Goal: Information Seeking & Learning: Learn about a topic

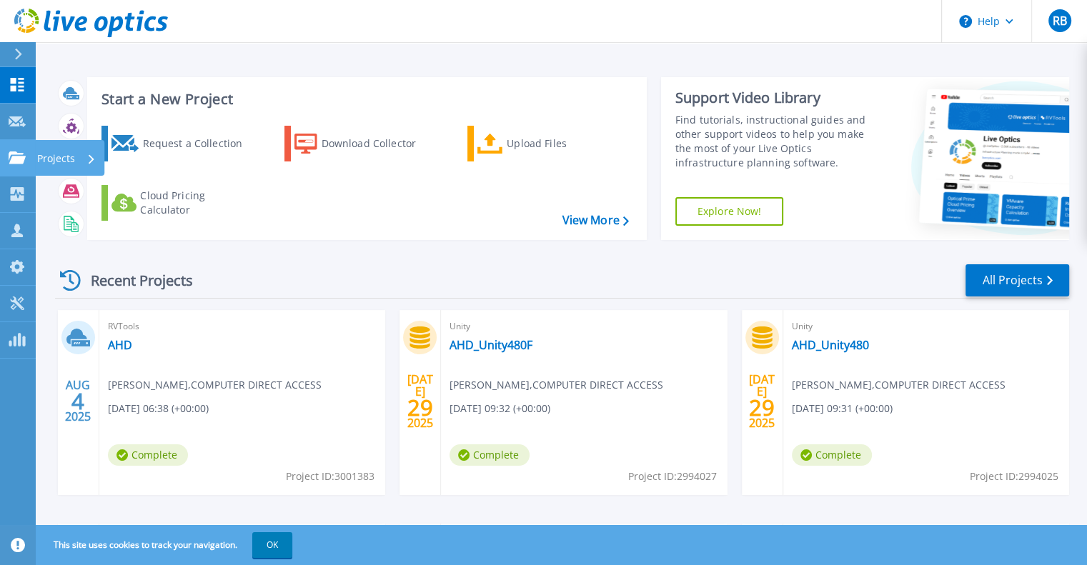
click at [46, 158] on p "Projects" at bounding box center [56, 158] width 38 height 37
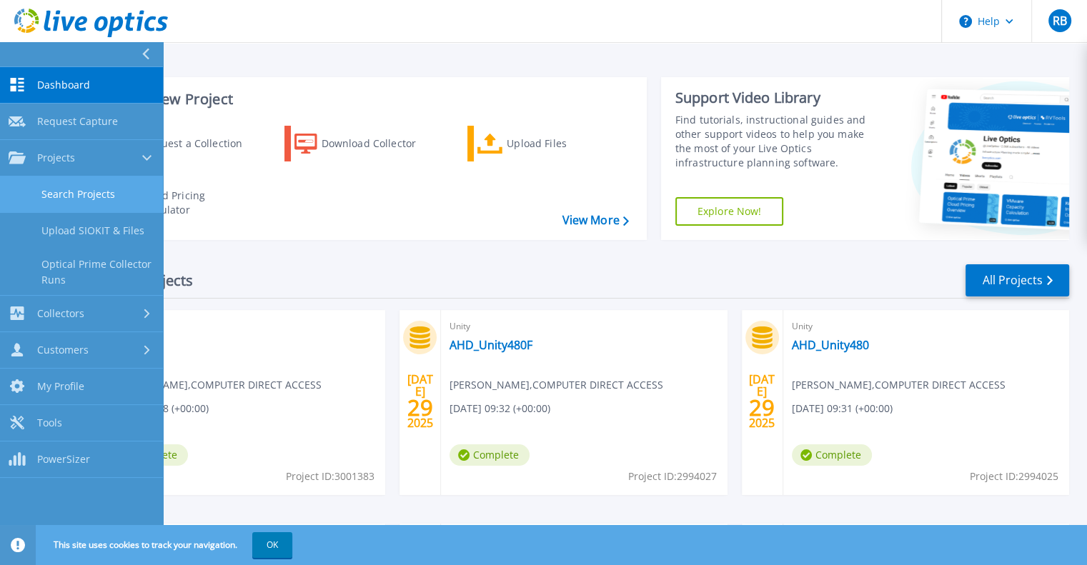
click at [66, 192] on link "Search Projects" at bounding box center [81, 194] width 163 height 36
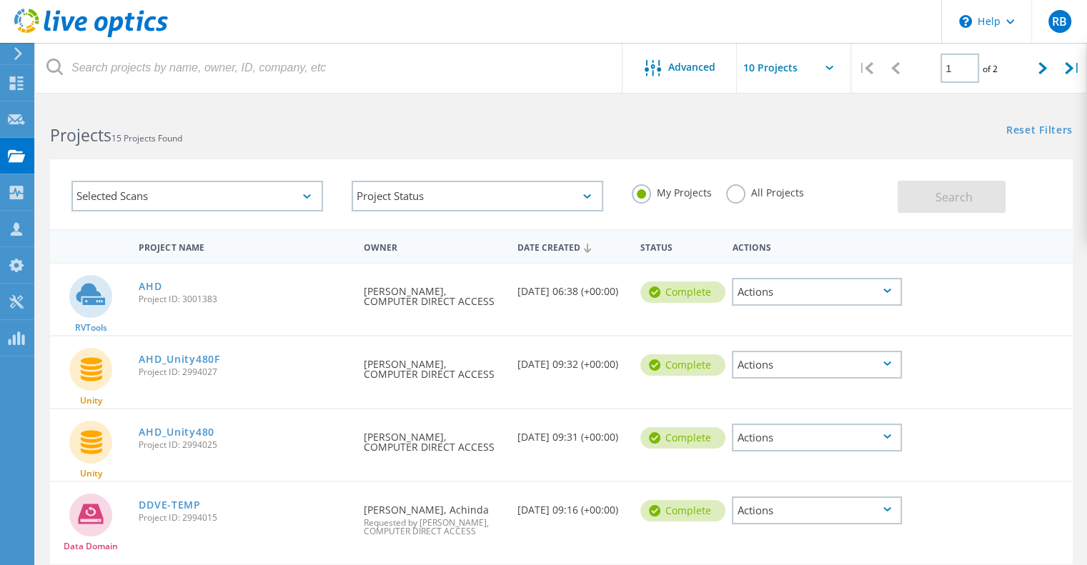
click at [759, 186] on label "All Projects" at bounding box center [765, 191] width 78 height 14
click at [0, 0] on input "All Projects" at bounding box center [0, 0] width 0 height 0
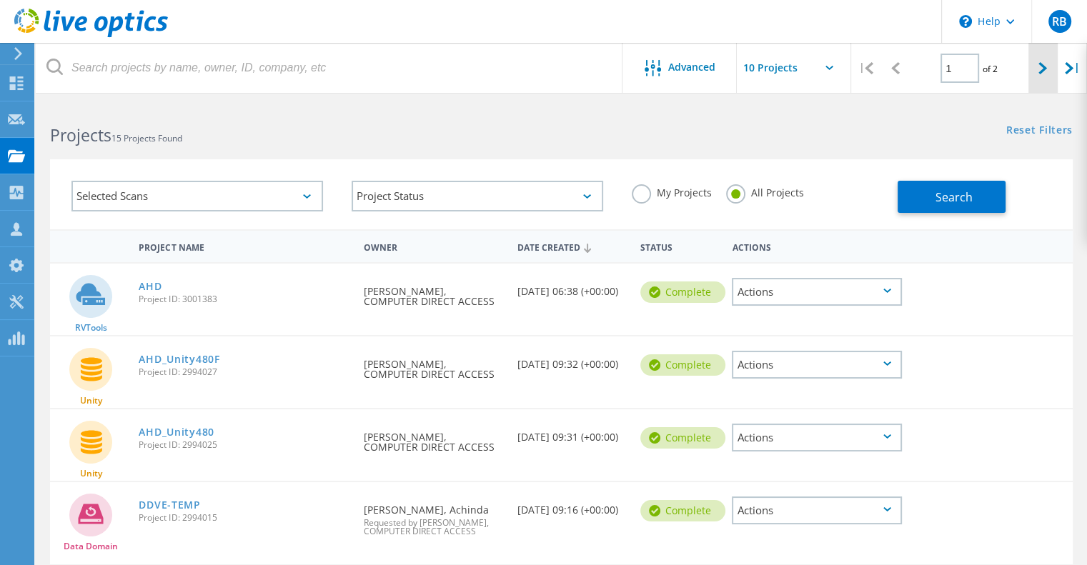
click at [1045, 56] on div at bounding box center [1042, 68] width 29 height 51
type input "2"
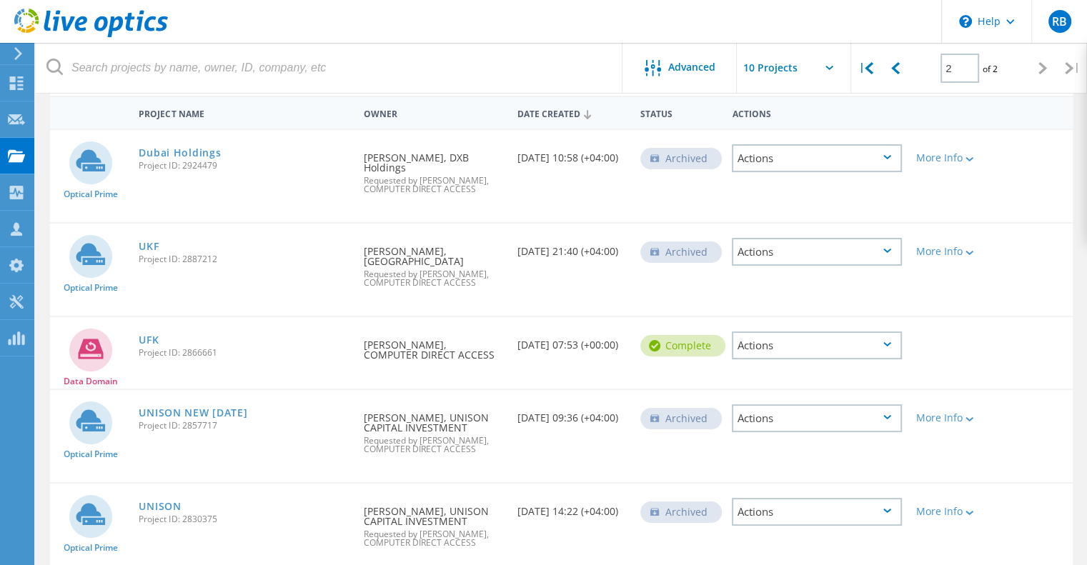
scroll to position [131, 0]
click at [148, 248] on link "UKF" at bounding box center [149, 249] width 20 height 10
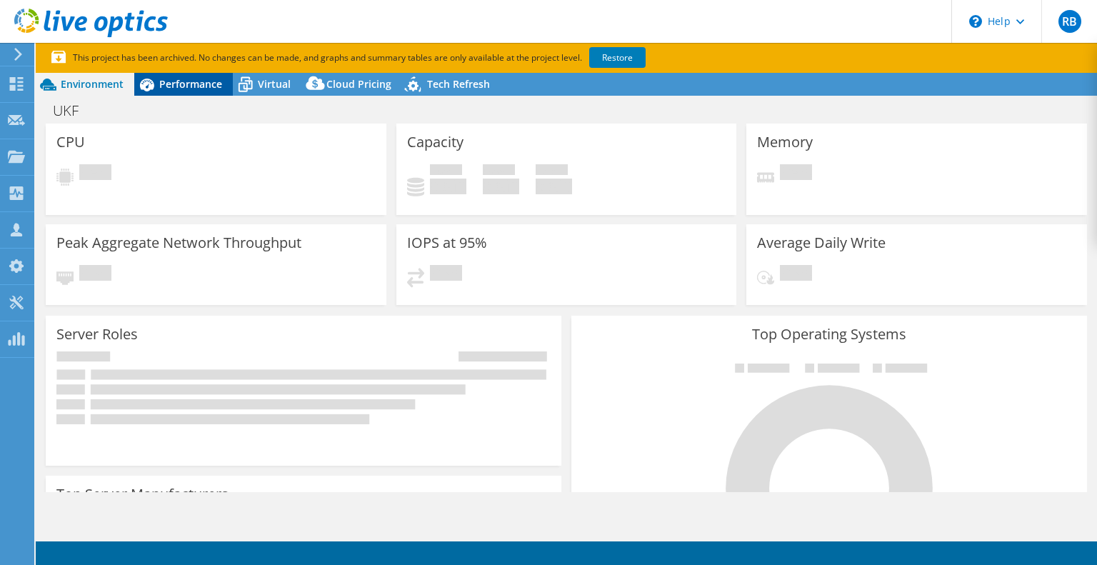
select select "USD"
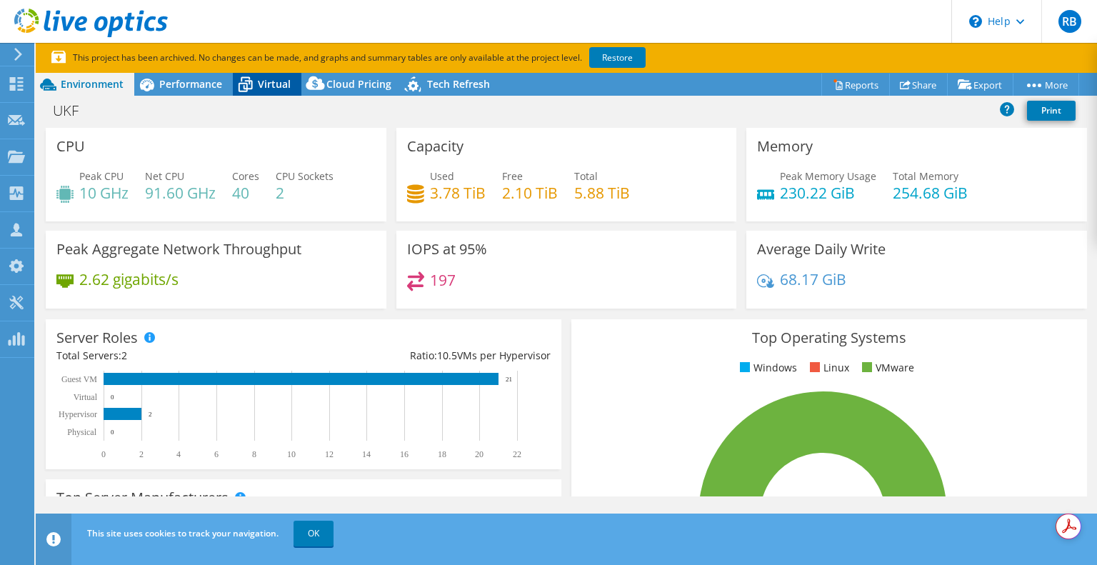
click at [265, 76] on div "Virtual" at bounding box center [267, 84] width 69 height 23
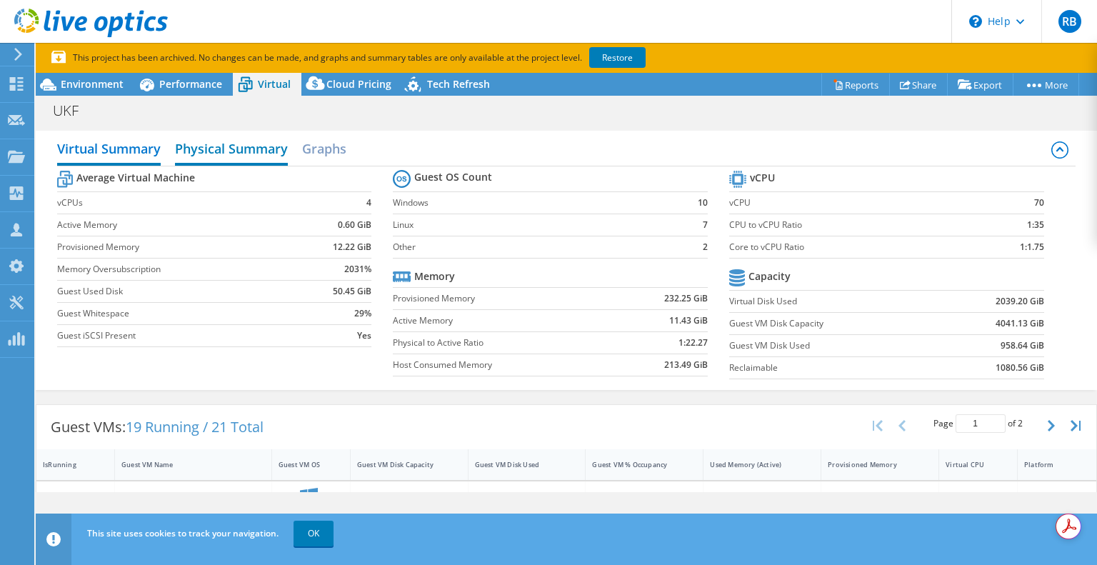
click at [220, 141] on h2 "Physical Summary" at bounding box center [231, 149] width 113 height 31
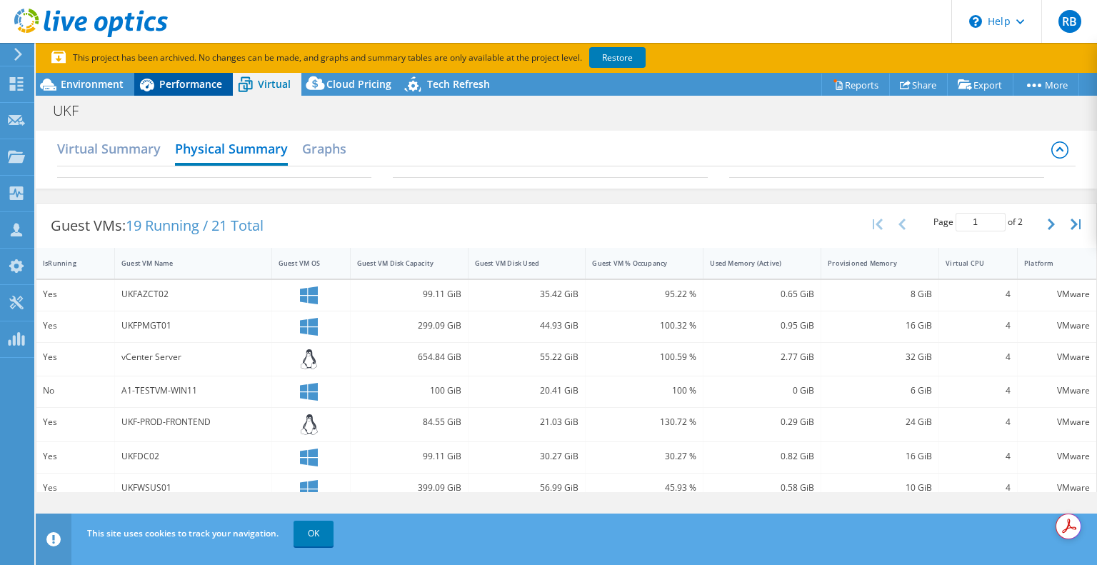
click at [174, 89] on span "Performance" at bounding box center [190, 84] width 63 height 14
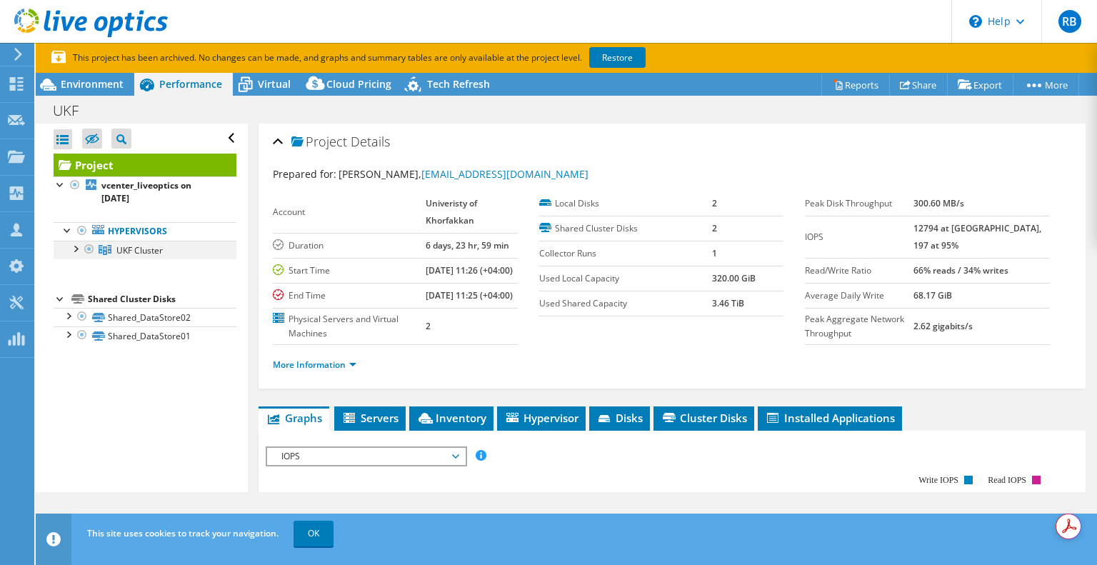
click at [73, 245] on div at bounding box center [75, 248] width 14 height 14
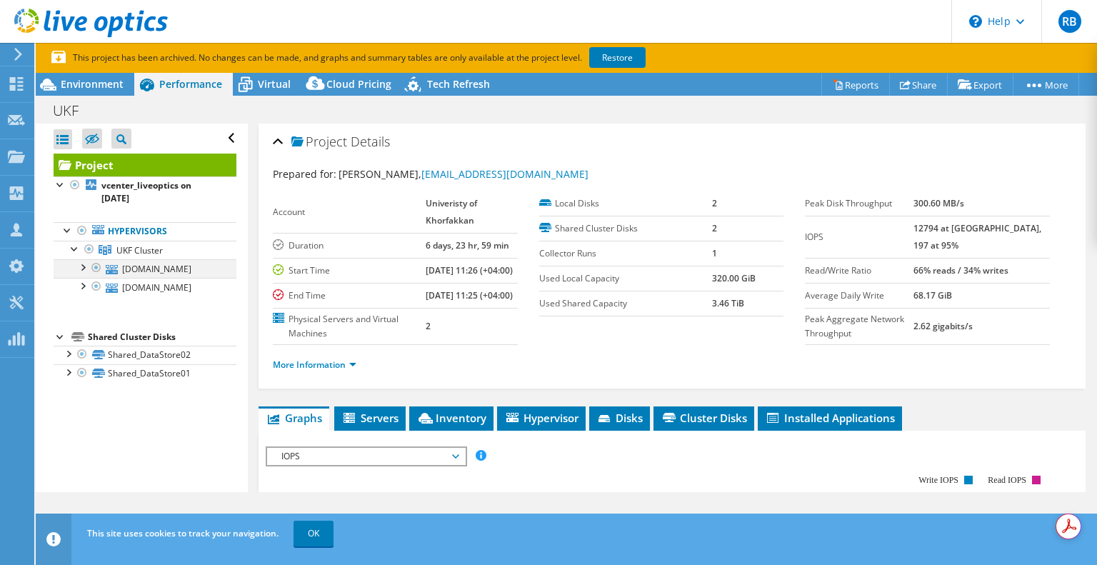
click at [84, 265] on div at bounding box center [82, 266] width 14 height 14
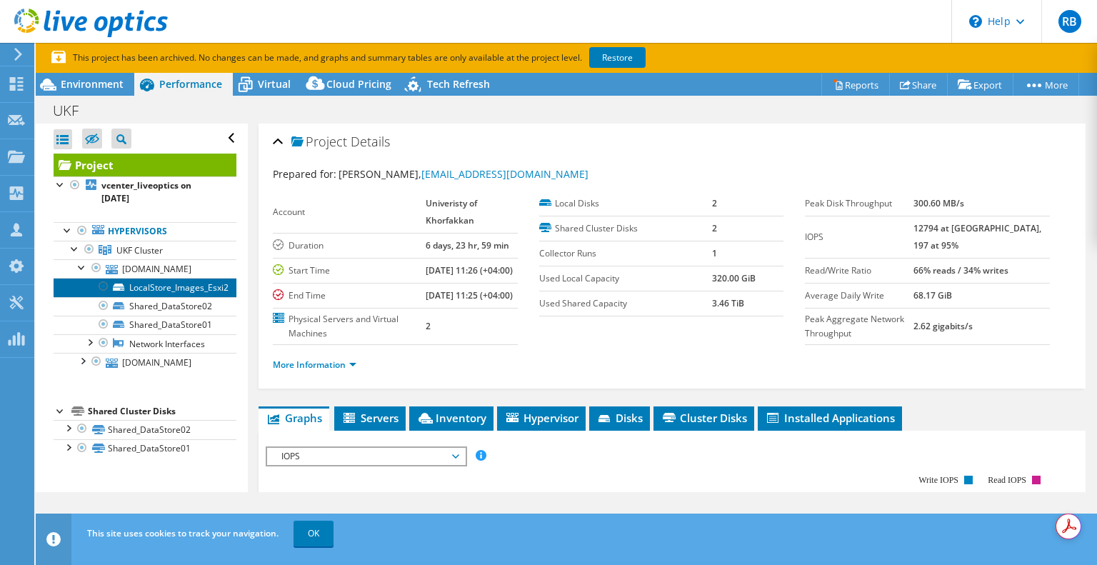
click at [161, 288] on link "LocalStore_Images_Esxi2" at bounding box center [145, 287] width 183 height 19
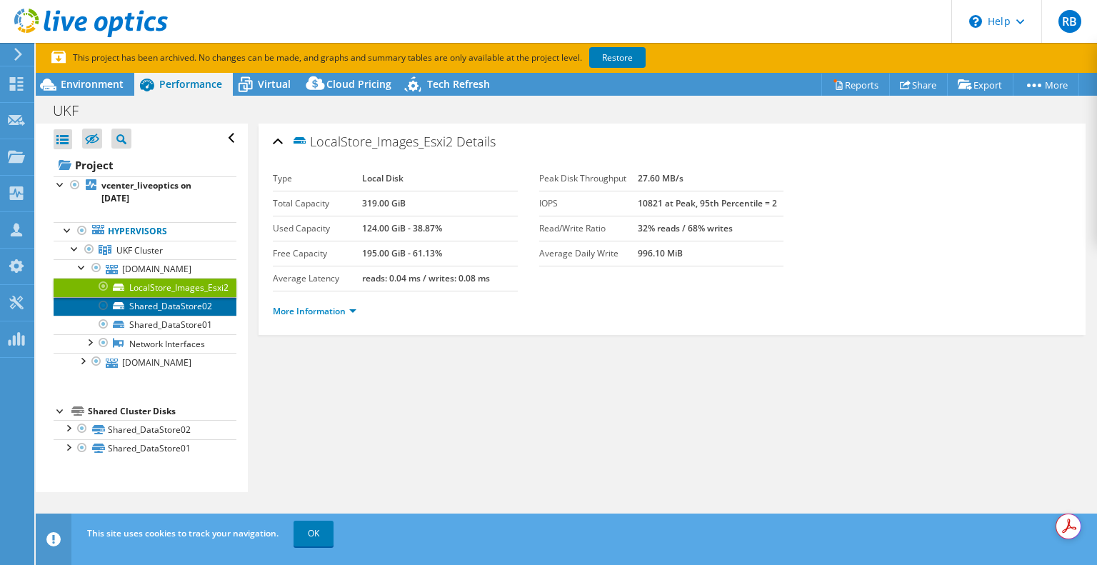
click at [174, 310] on link "Shared_DataStore02" at bounding box center [145, 306] width 183 height 19
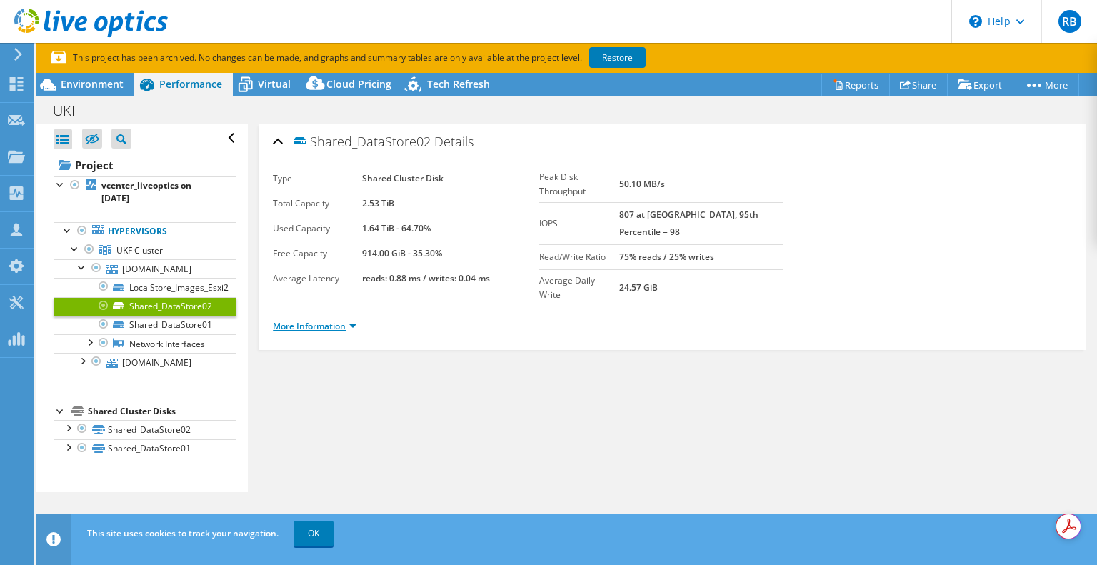
click at [291, 320] on link "More Information" at bounding box center [315, 326] width 84 height 12
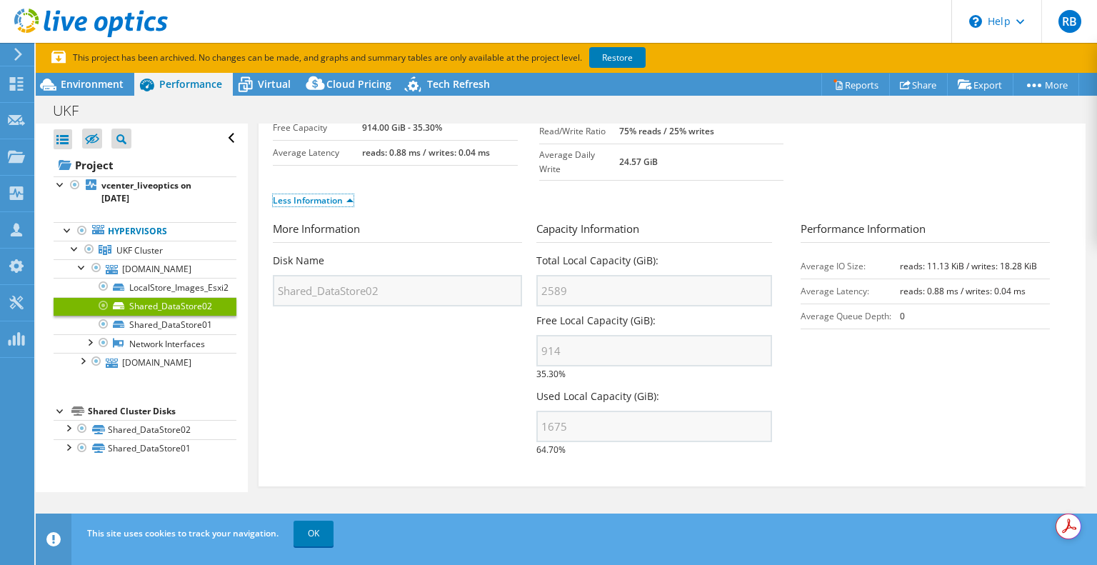
scroll to position [125, 0]
click at [169, 319] on link "Shared_DataStore01" at bounding box center [145, 325] width 183 height 19
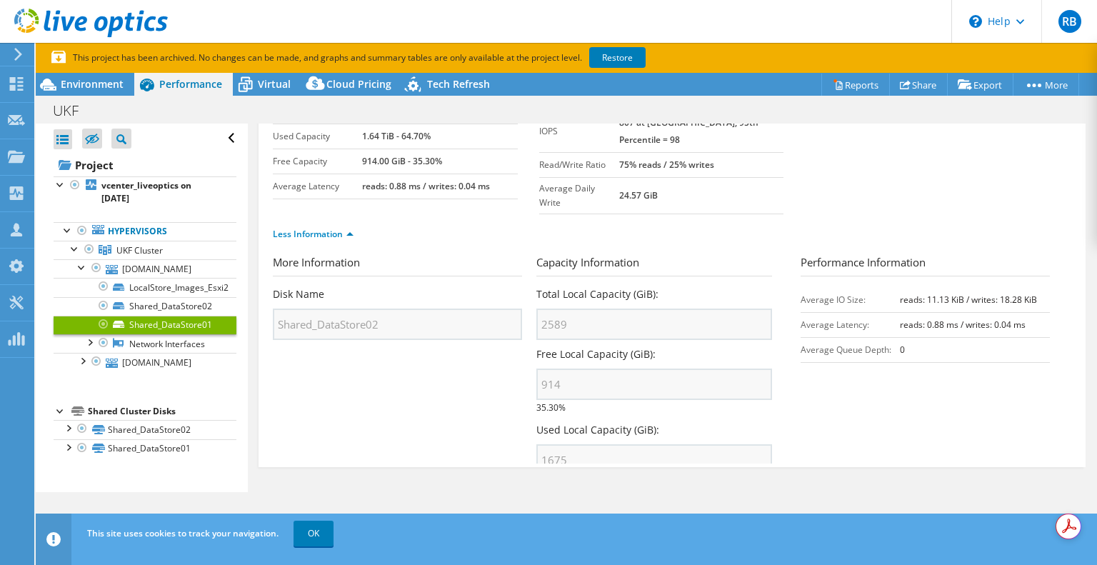
scroll to position [0, 0]
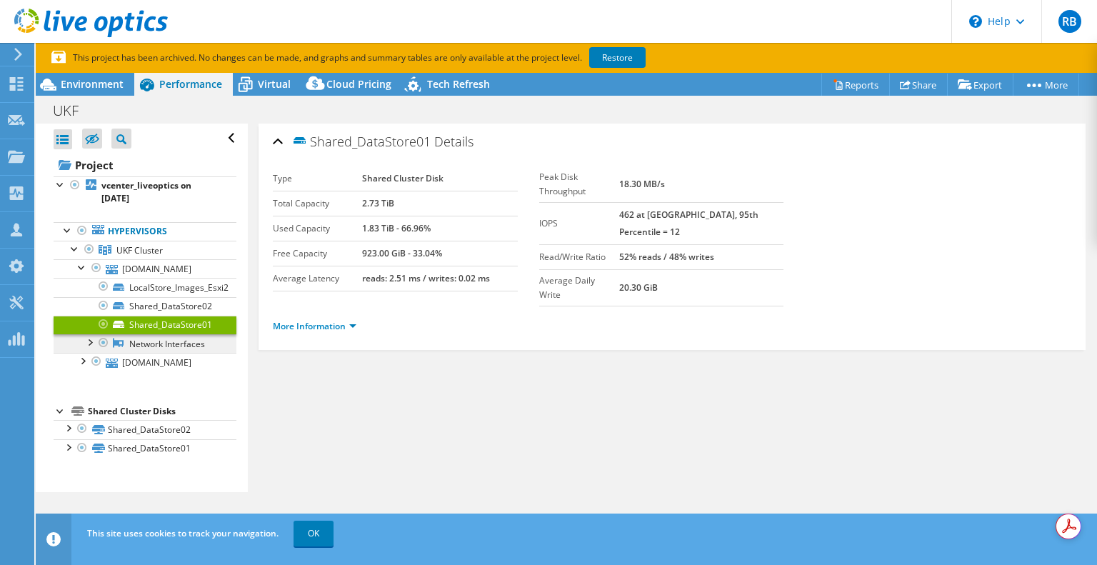
click at [166, 349] on link "Network Interfaces" at bounding box center [145, 343] width 183 height 19
click at [149, 336] on link "Network Interfaces" at bounding box center [145, 343] width 183 height 19
click at [143, 344] on link "Network Interfaces" at bounding box center [145, 343] width 183 height 19
click at [87, 339] on div at bounding box center [89, 341] width 14 height 14
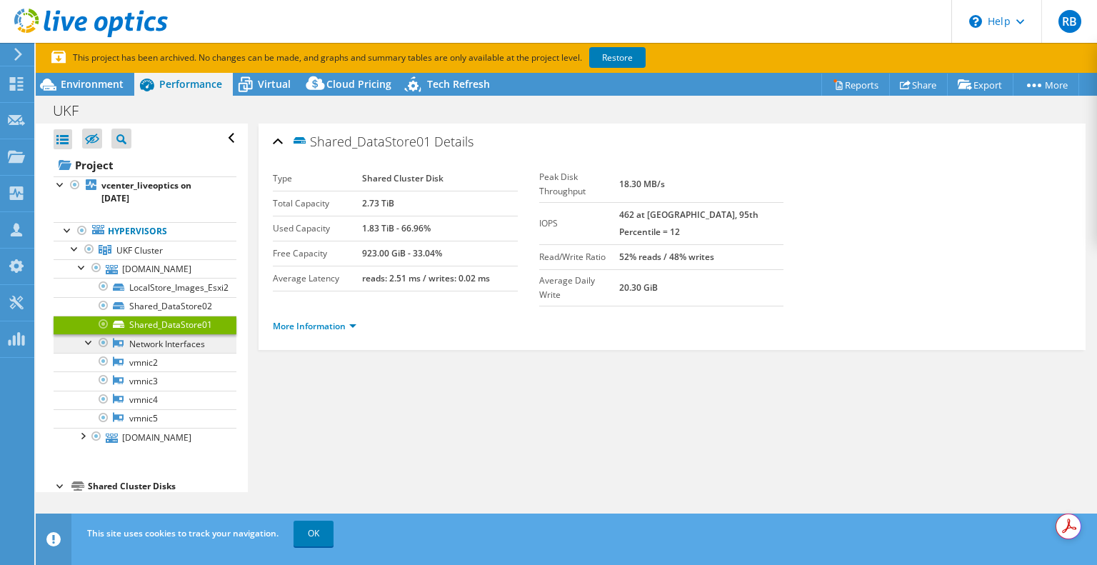
click at [167, 342] on link "Network Interfaces" at bounding box center [145, 343] width 183 height 19
click at [147, 364] on link "vmnic2" at bounding box center [145, 362] width 183 height 19
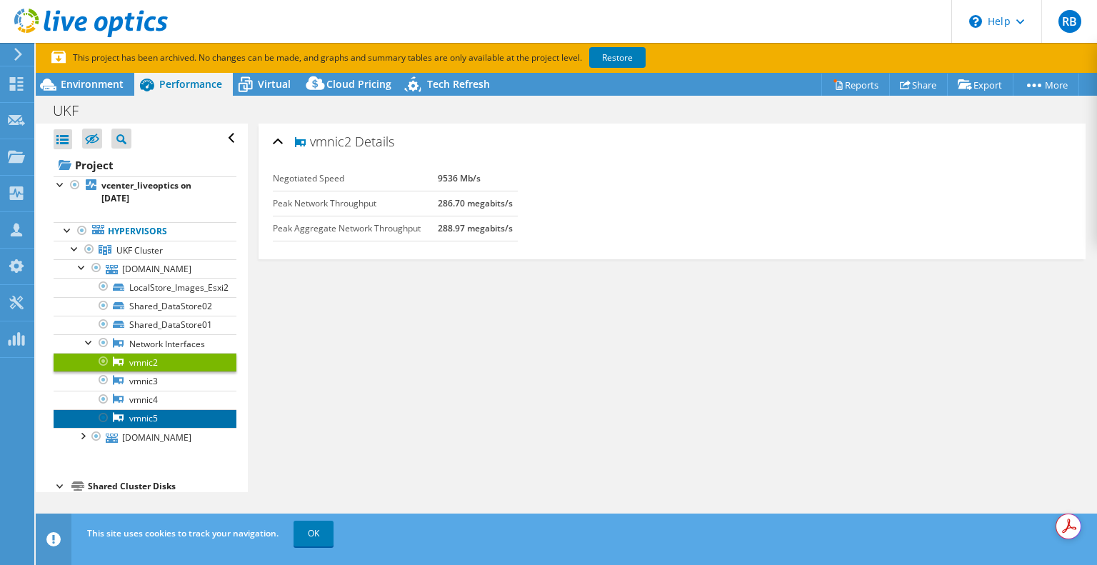
click at [151, 421] on link "vmnic5" at bounding box center [145, 418] width 183 height 19
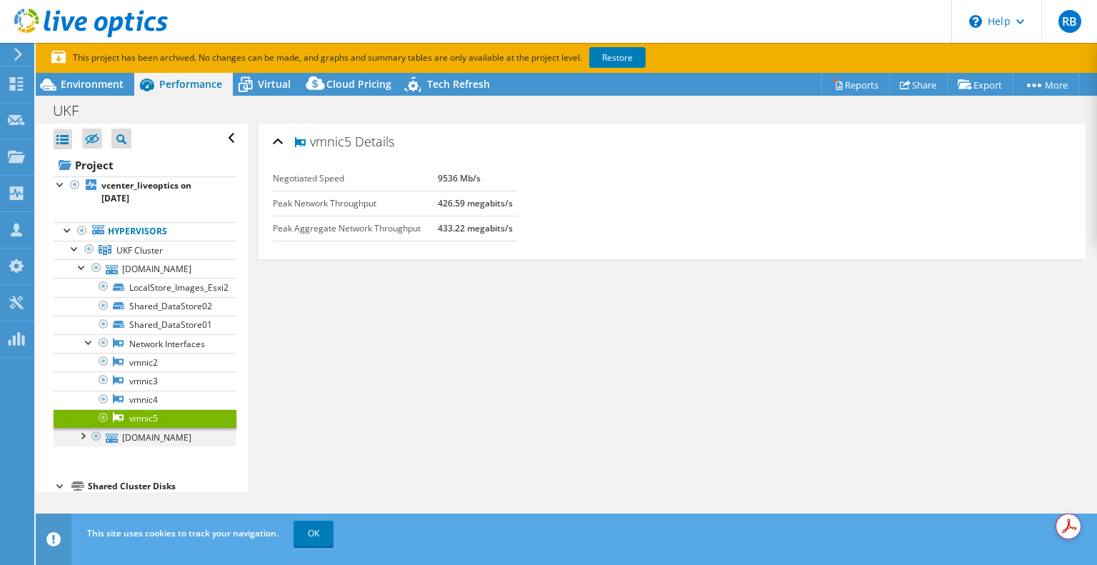
click at [81, 434] on div at bounding box center [82, 435] width 14 height 14
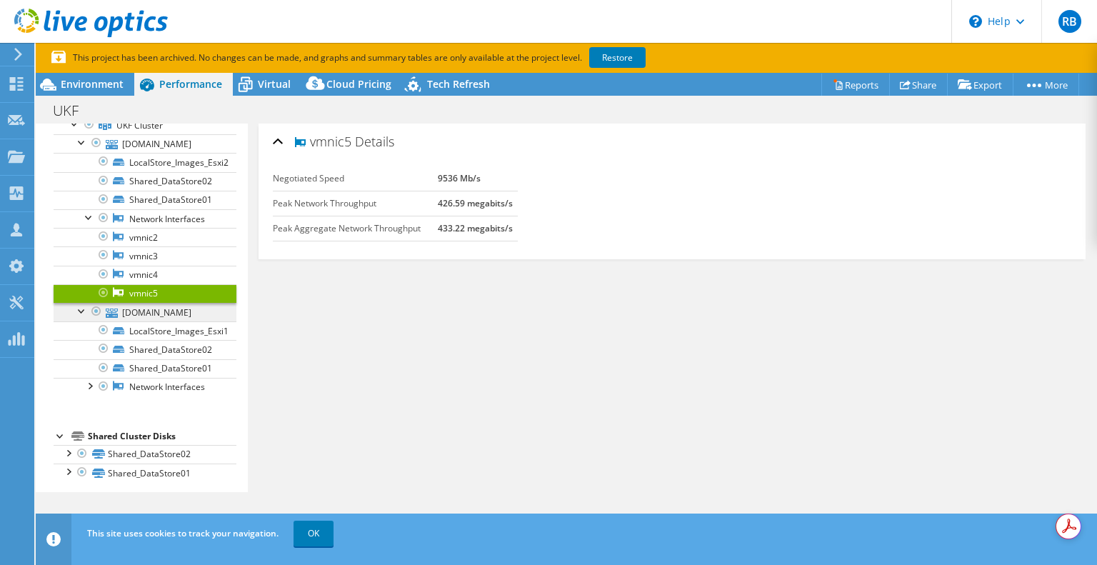
scroll to position [129, 0]
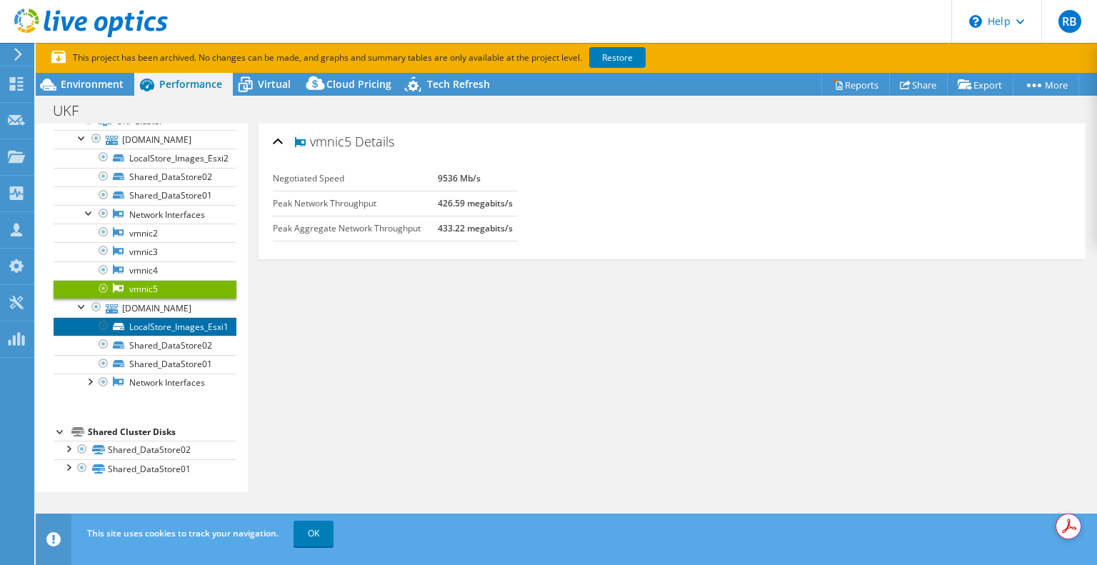
click at [145, 321] on link "LocalStore_Images_Esxi1" at bounding box center [145, 326] width 183 height 19
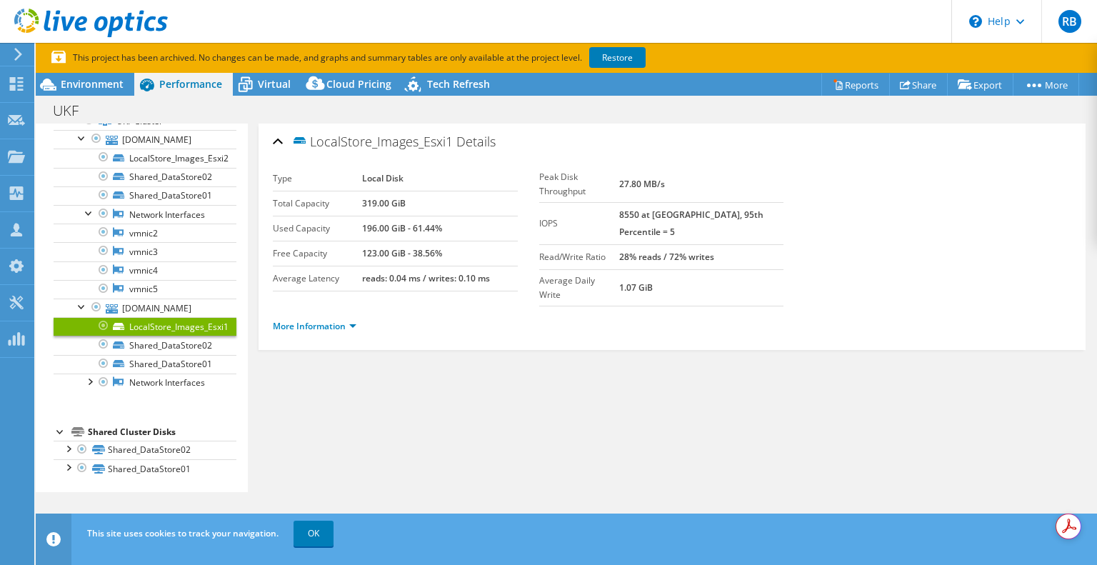
click at [368, 315] on ul "More Information" at bounding box center [672, 324] width 799 height 19
click at [354, 320] on link "More Information" at bounding box center [315, 326] width 84 height 12
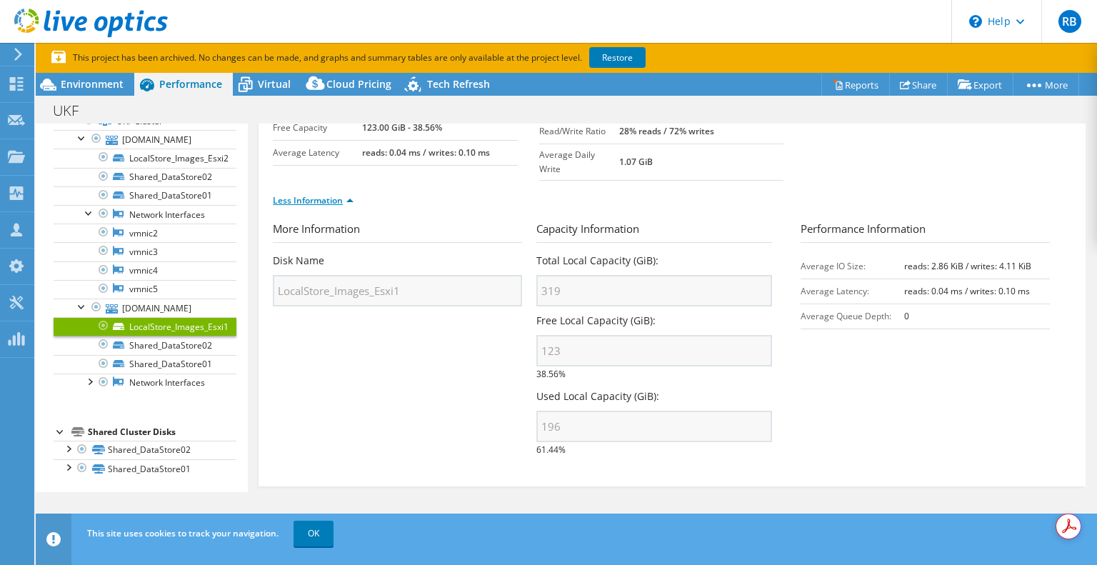
scroll to position [126, 0]
click at [69, 448] on div at bounding box center [68, 448] width 14 height 14
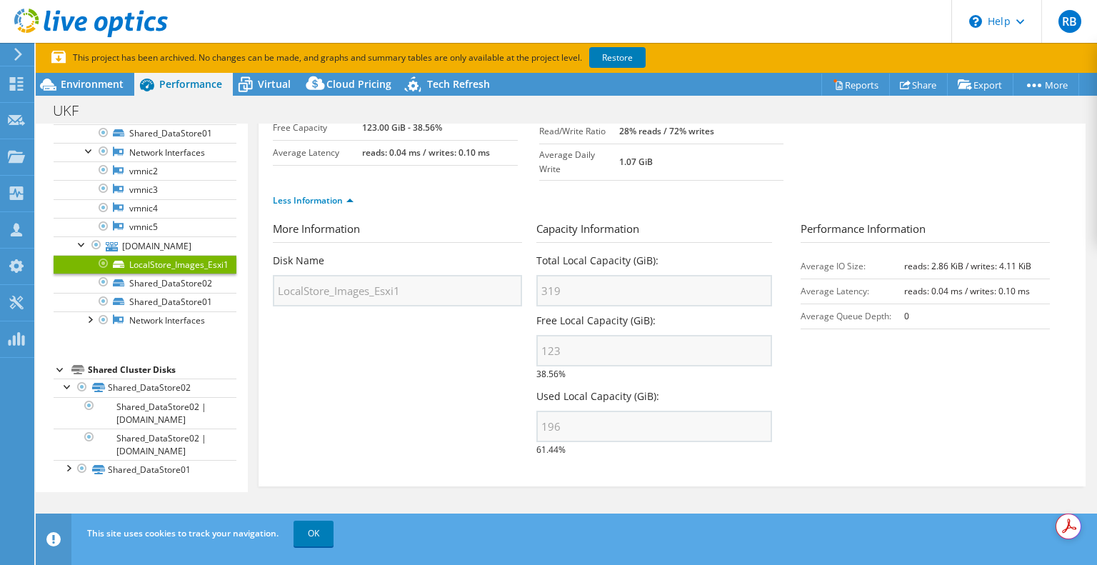
scroll to position [0, 0]
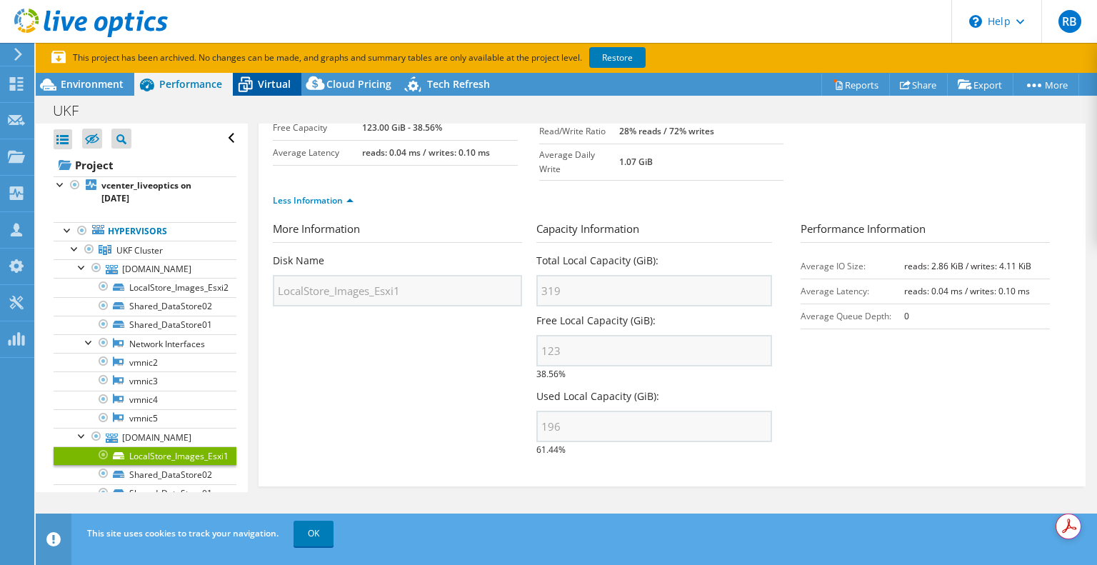
click at [269, 80] on span "Virtual" at bounding box center [274, 84] width 33 height 14
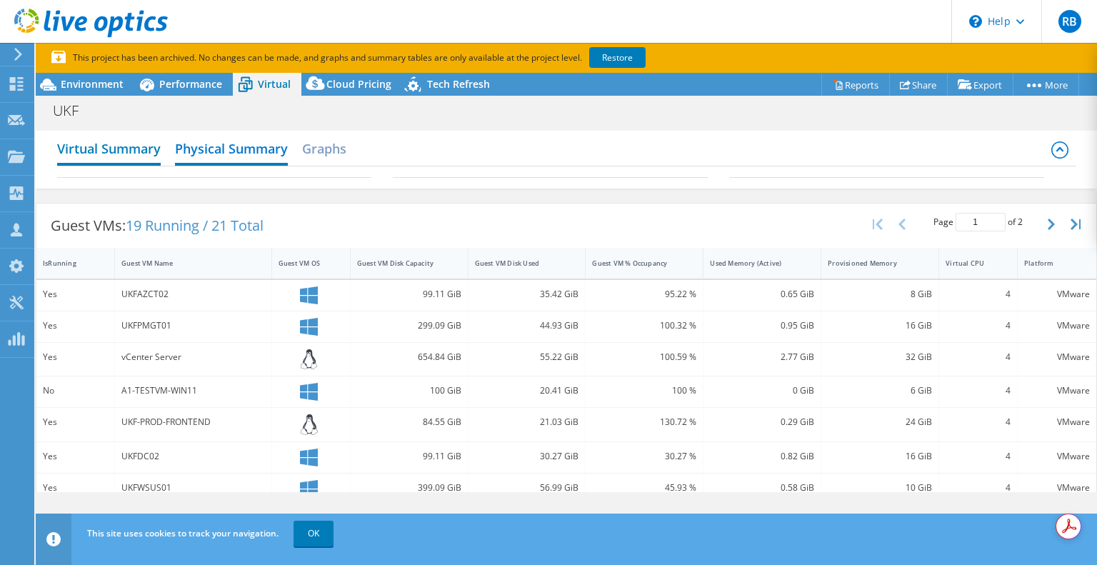
click at [88, 146] on h2 "Virtual Summary" at bounding box center [109, 149] width 104 height 31
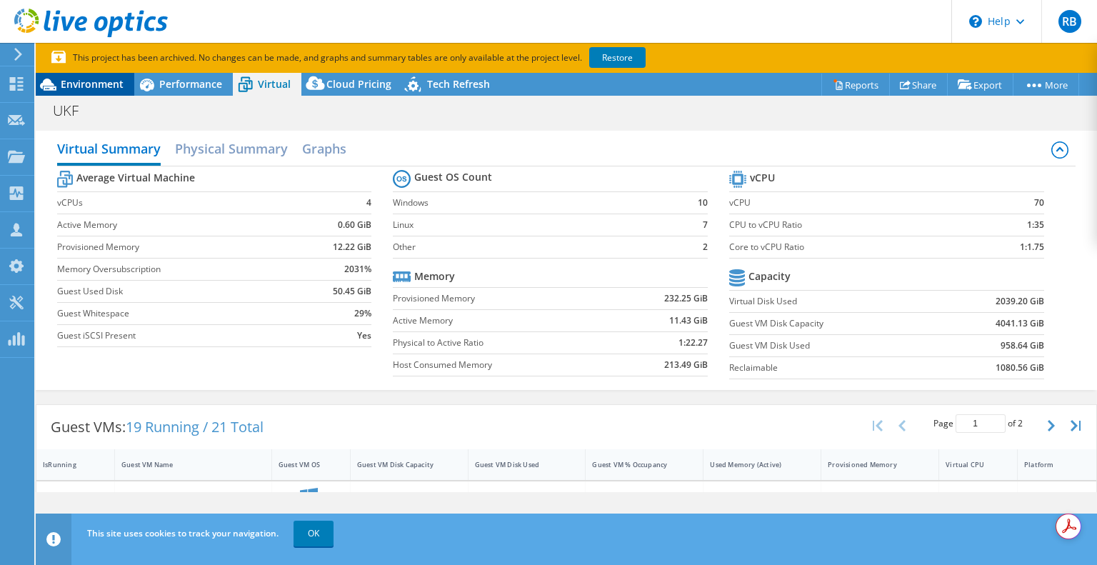
click at [89, 87] on span "Environment" at bounding box center [92, 84] width 63 height 14
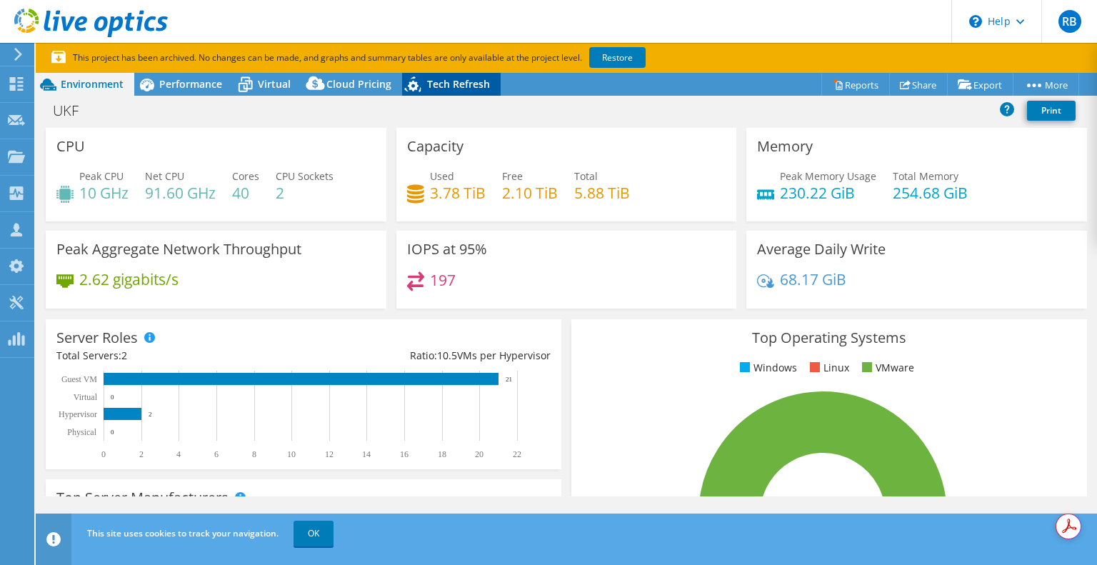
click at [431, 88] on span "Tech Refresh" at bounding box center [458, 84] width 63 height 14
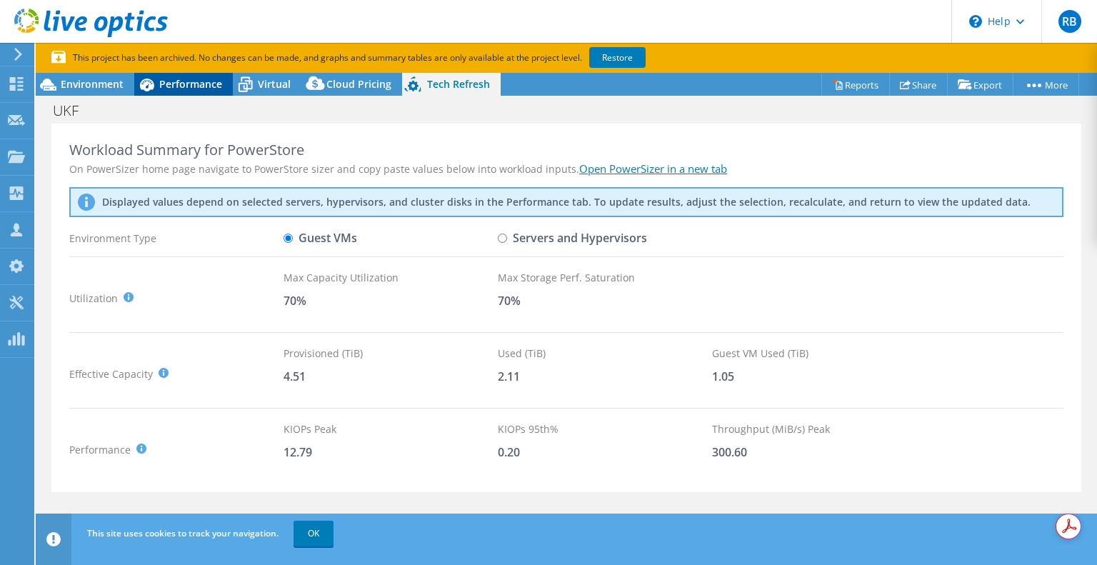
click at [171, 82] on span "Performance" at bounding box center [190, 84] width 63 height 14
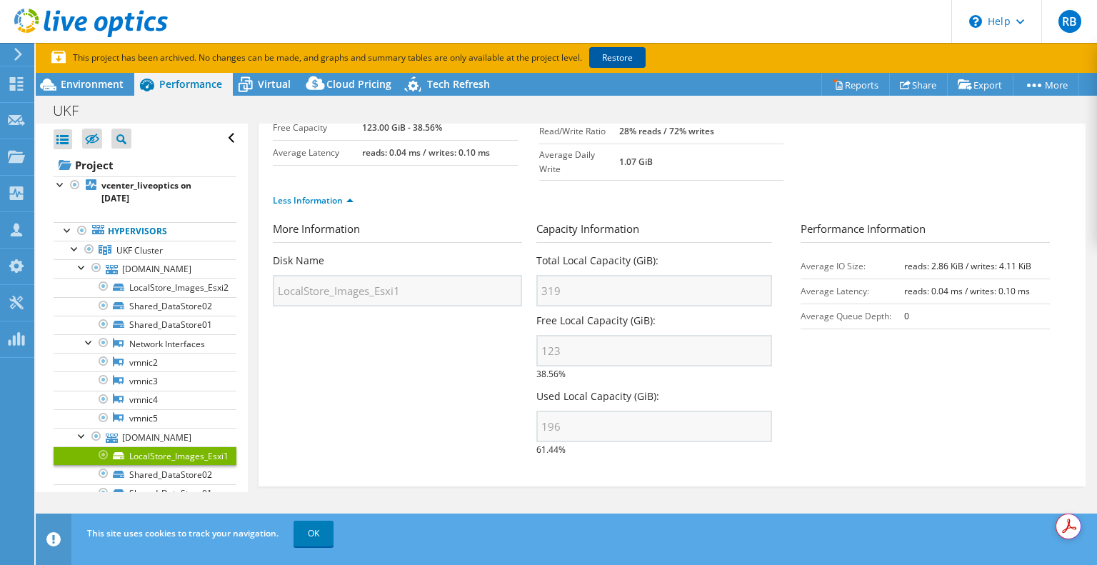
click at [621, 56] on link "Restore" at bounding box center [617, 57] width 56 height 21
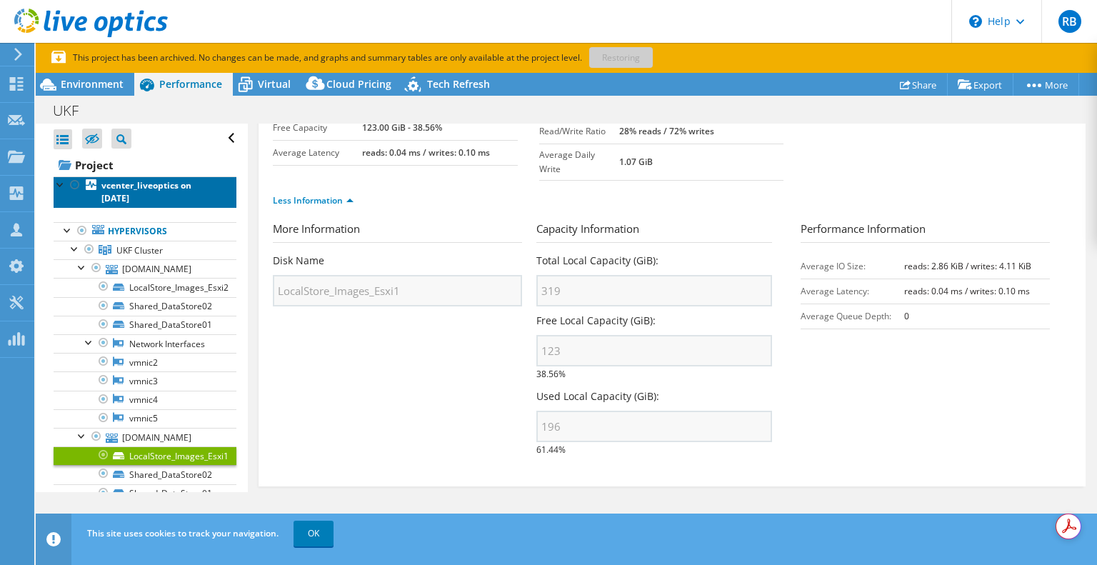
click at [115, 185] on b "vcenter_liveoptics on 5/6/2025" at bounding box center [146, 191] width 90 height 25
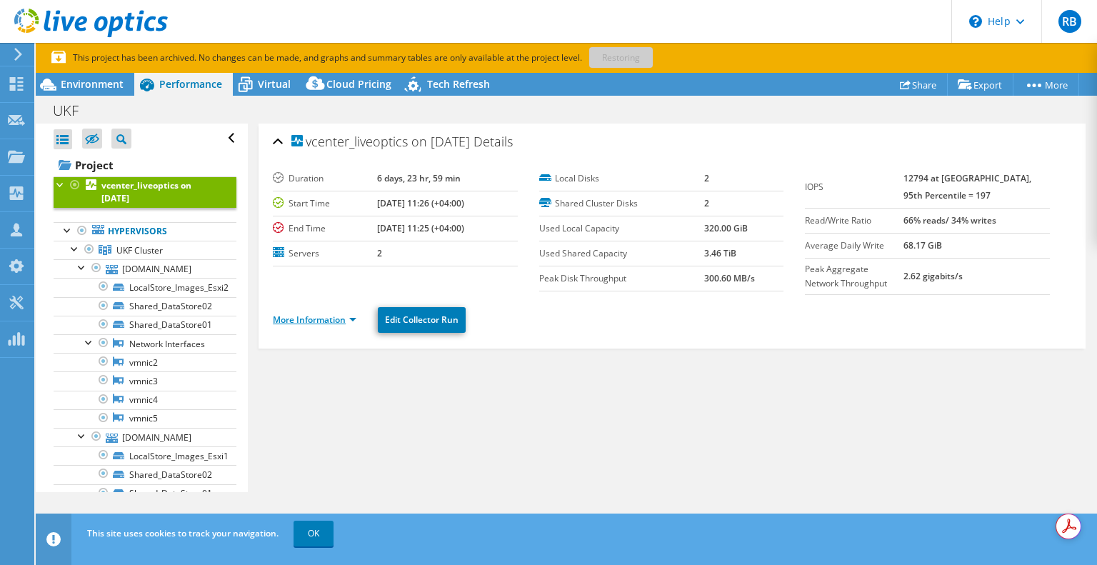
click at [330, 316] on link "More Information" at bounding box center [315, 320] width 84 height 12
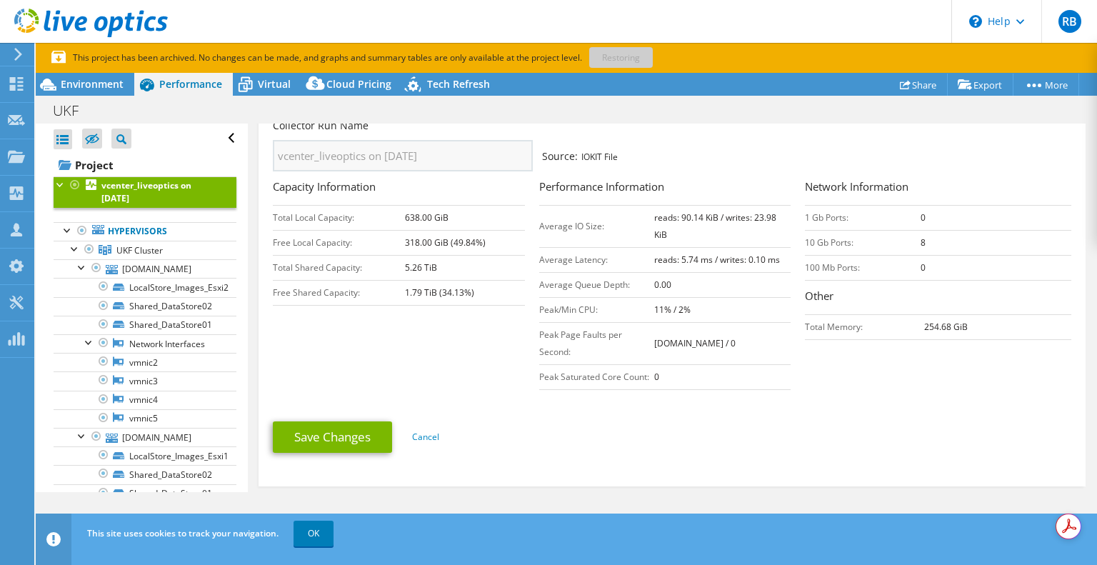
scroll to position [229, 0]
click at [83, 267] on div at bounding box center [82, 266] width 14 height 14
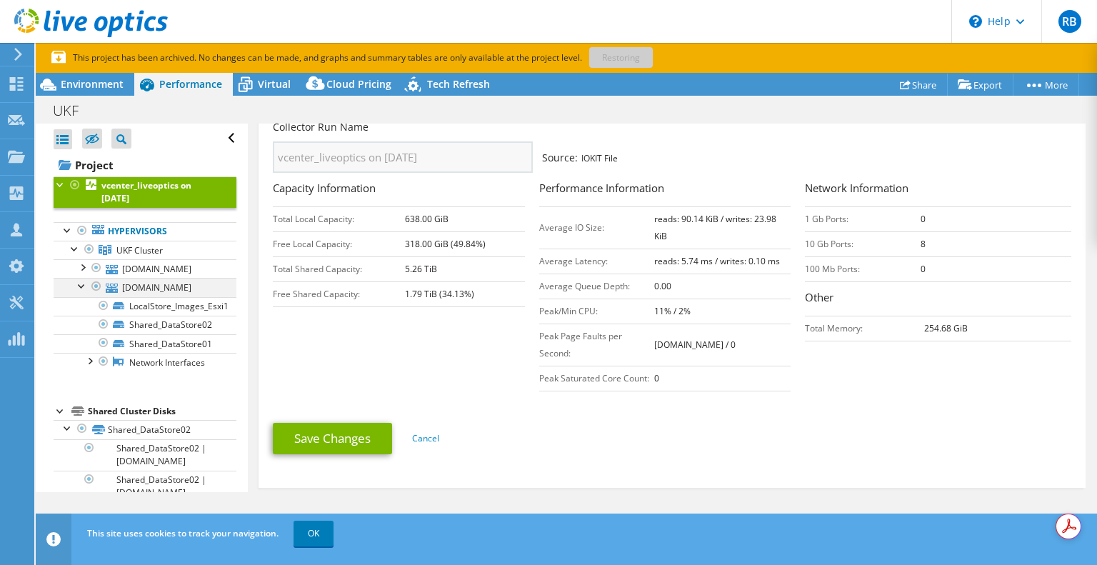
click at [77, 288] on div at bounding box center [82, 285] width 14 height 14
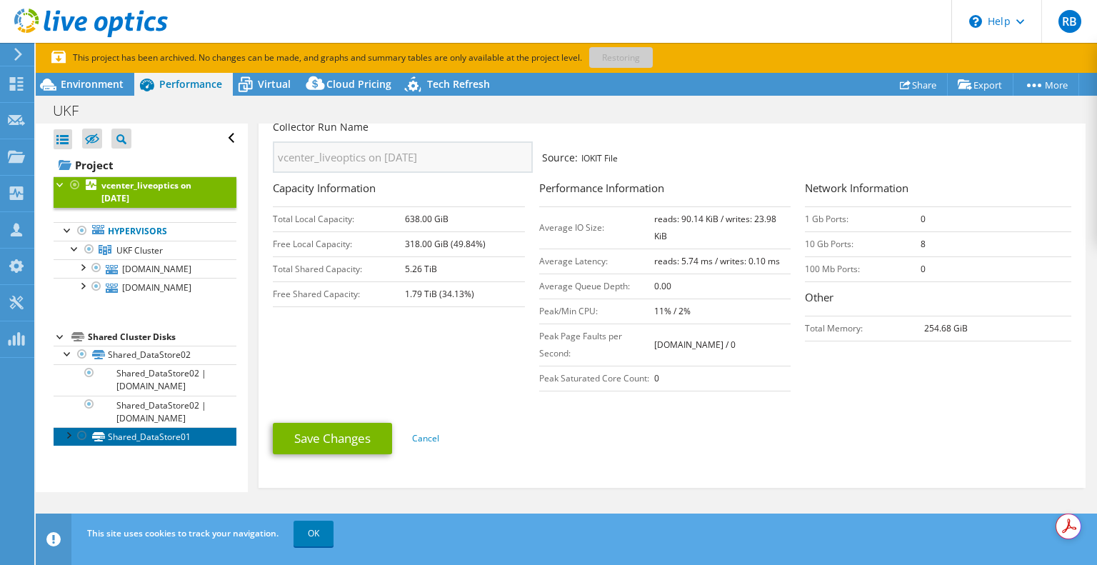
click at [123, 431] on link "Shared_DataStore01" at bounding box center [145, 436] width 183 height 19
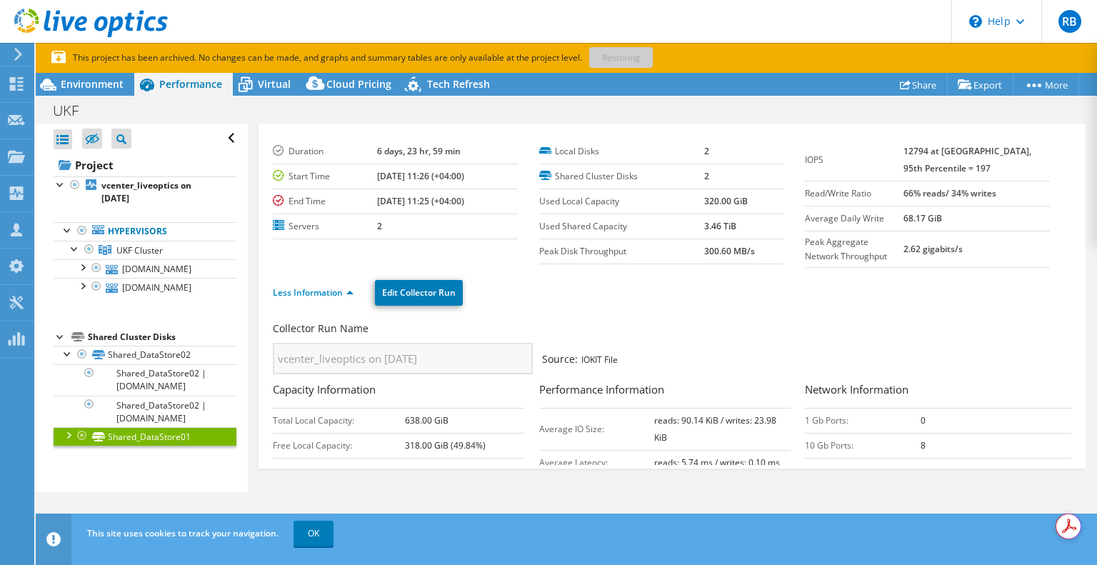
scroll to position [0, 0]
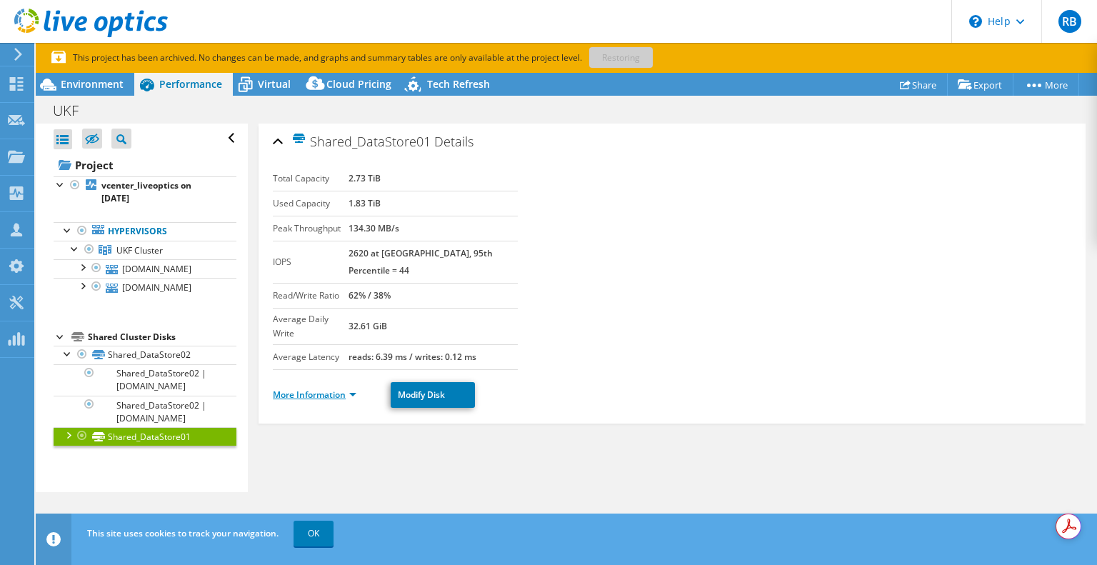
click at [293, 389] on link "More Information" at bounding box center [315, 395] width 84 height 12
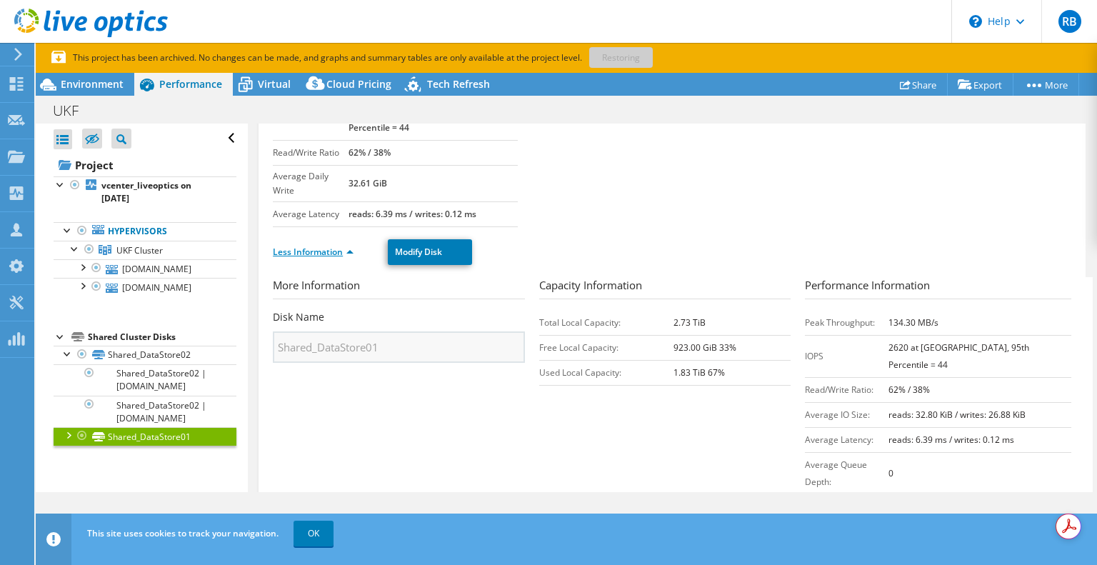
scroll to position [142, 0]
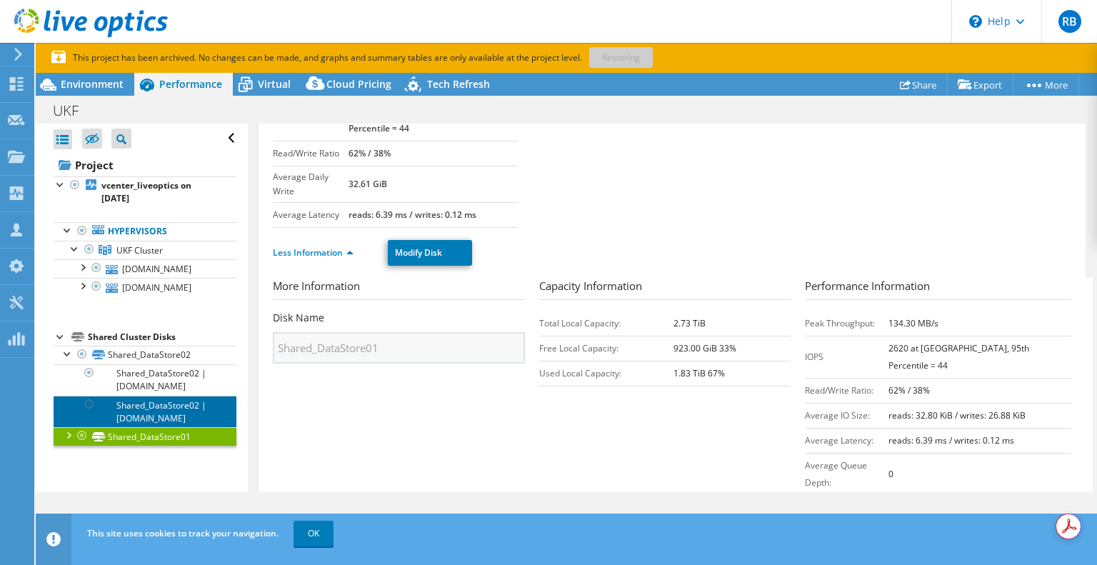
click at [114, 412] on link "Shared_DataStore02 | esxi1.ukf.edu" at bounding box center [145, 411] width 183 height 31
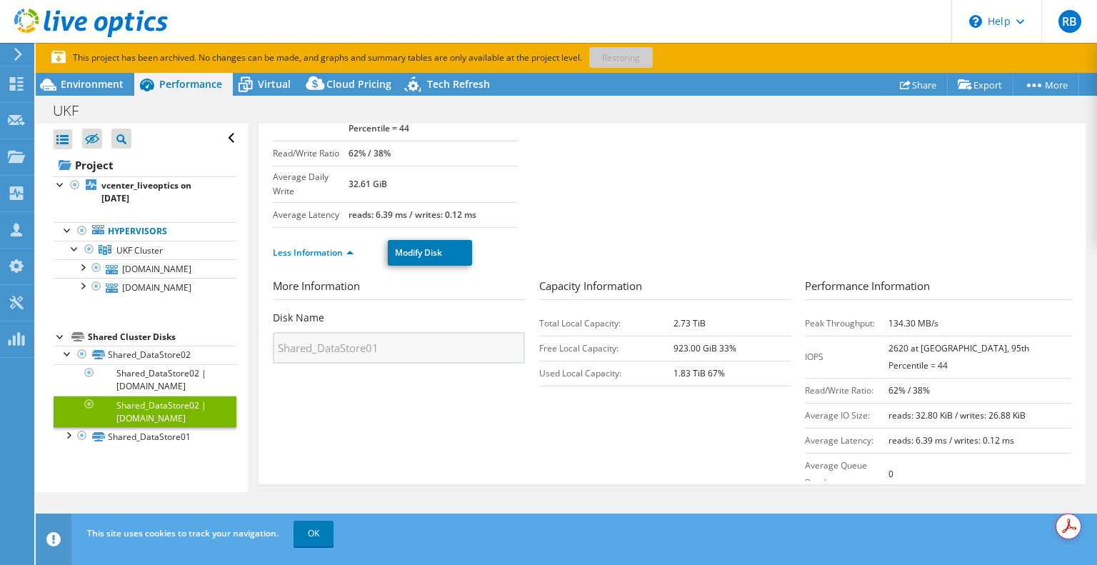
scroll to position [0, 0]
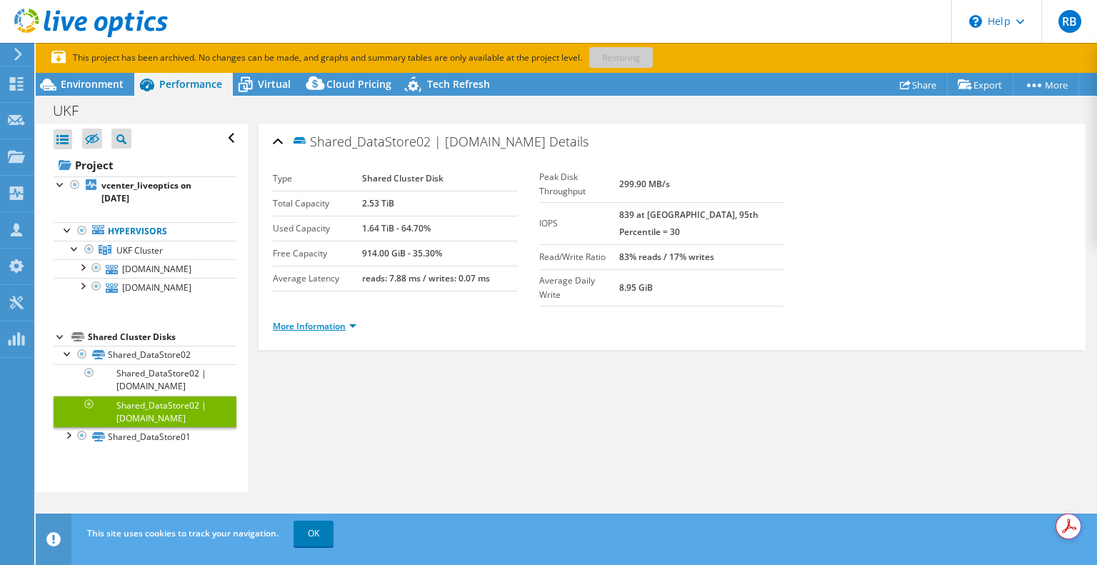
click at [296, 320] on link "More Information" at bounding box center [315, 326] width 84 height 12
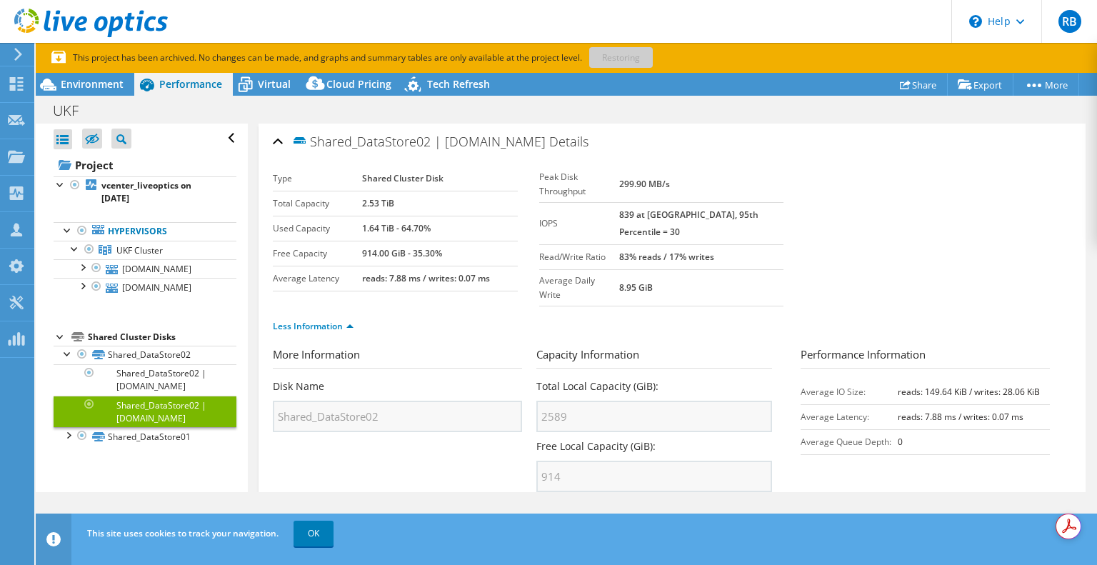
click at [161, 445] on div "Open All Close All Hide Excluded Nodes Project Tree Filter" at bounding box center [141, 308] width 211 height 369
click at [145, 436] on link "Shared_DataStore01" at bounding box center [145, 436] width 183 height 19
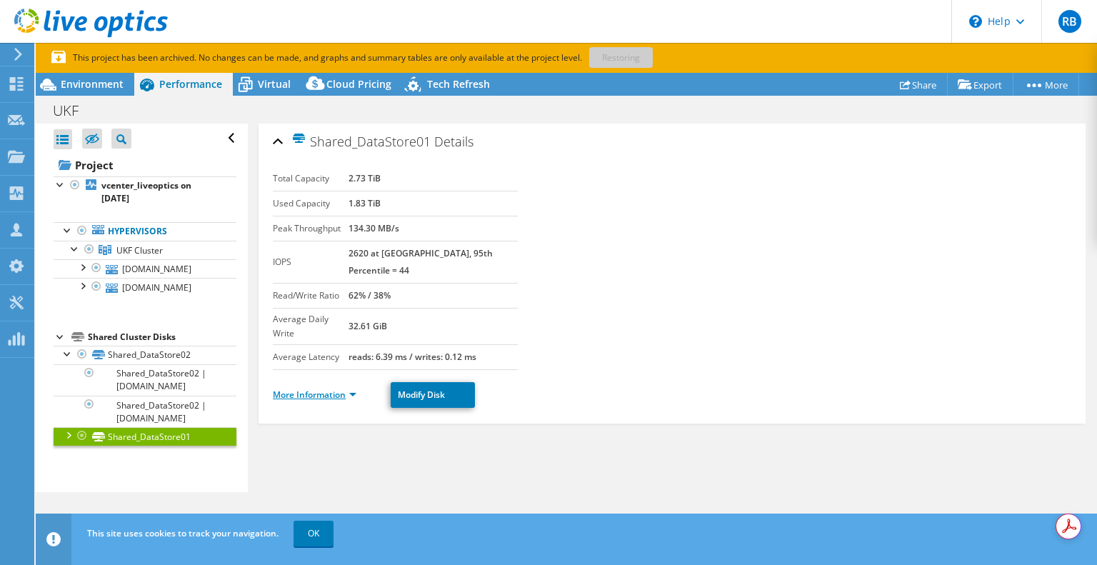
click at [309, 389] on link "More Information" at bounding box center [315, 395] width 84 height 12
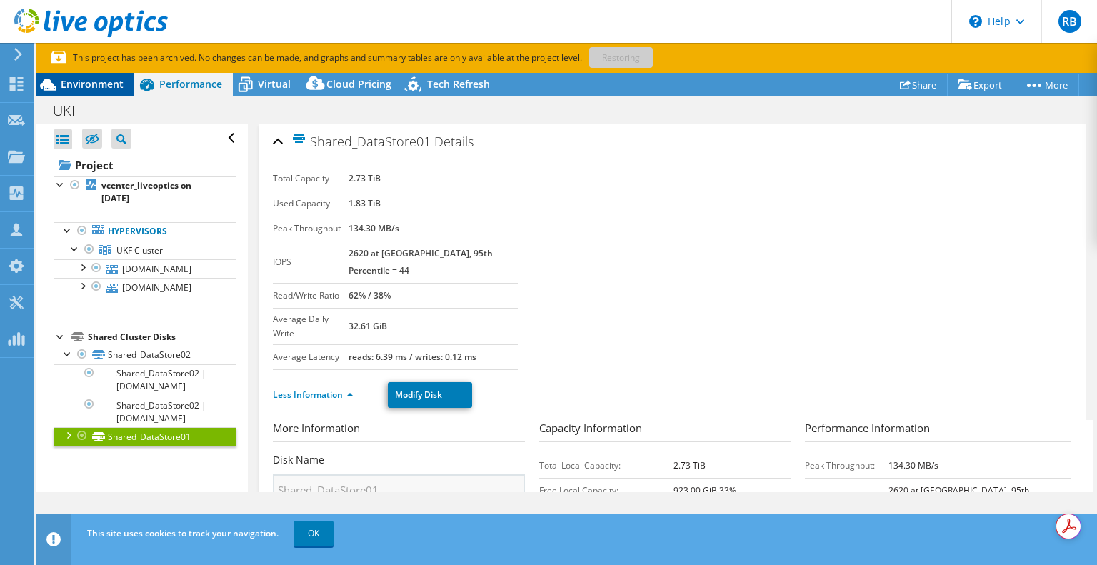
click at [81, 91] on div "Environment" at bounding box center [85, 84] width 99 height 23
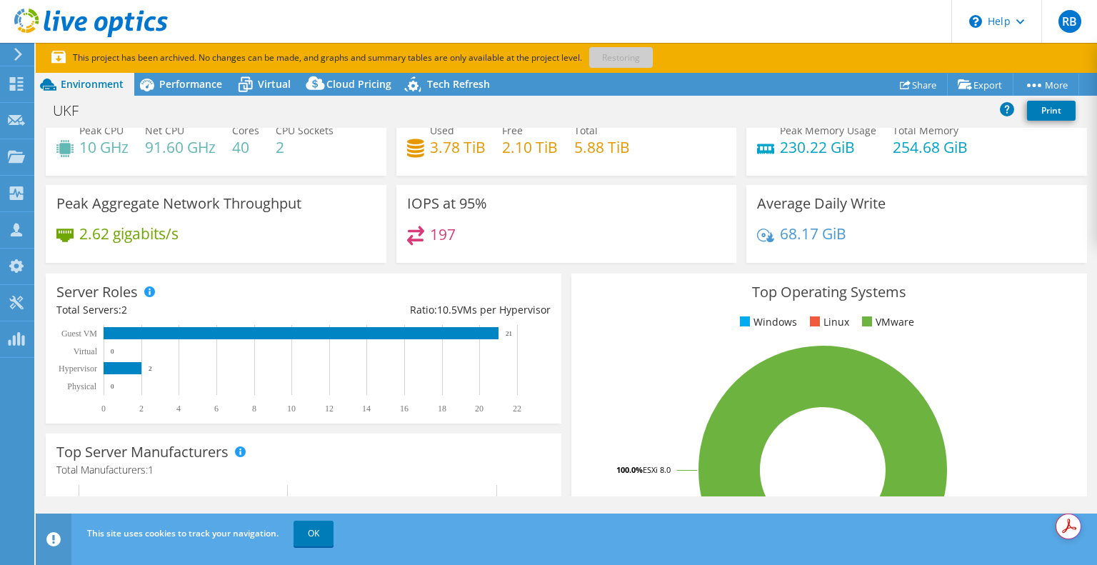
scroll to position [46, 0]
click at [171, 85] on span "Performance" at bounding box center [190, 84] width 63 height 14
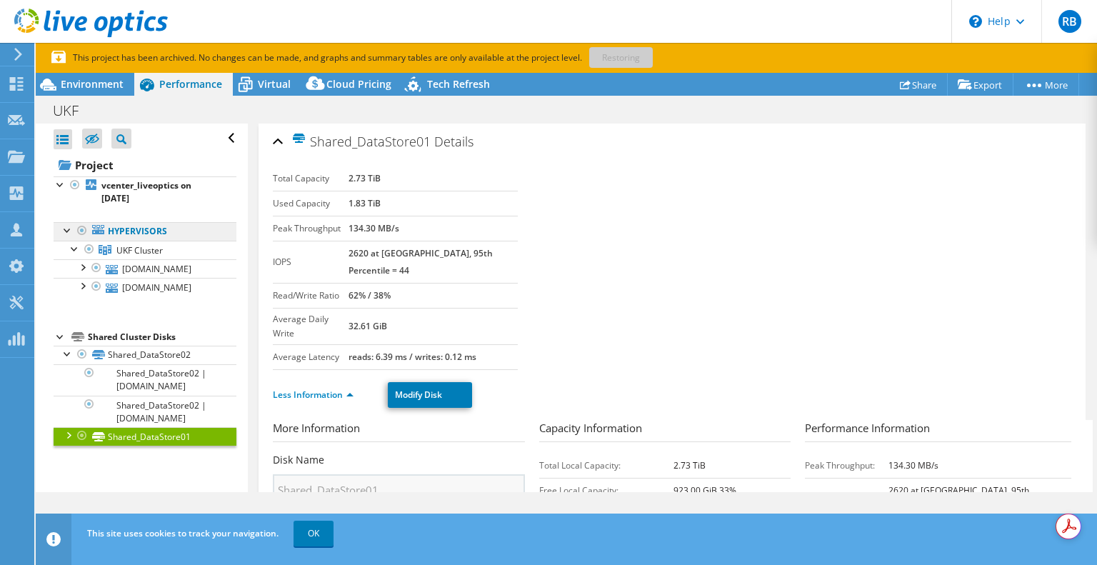
click at [134, 230] on link "Hypervisors" at bounding box center [145, 231] width 183 height 19
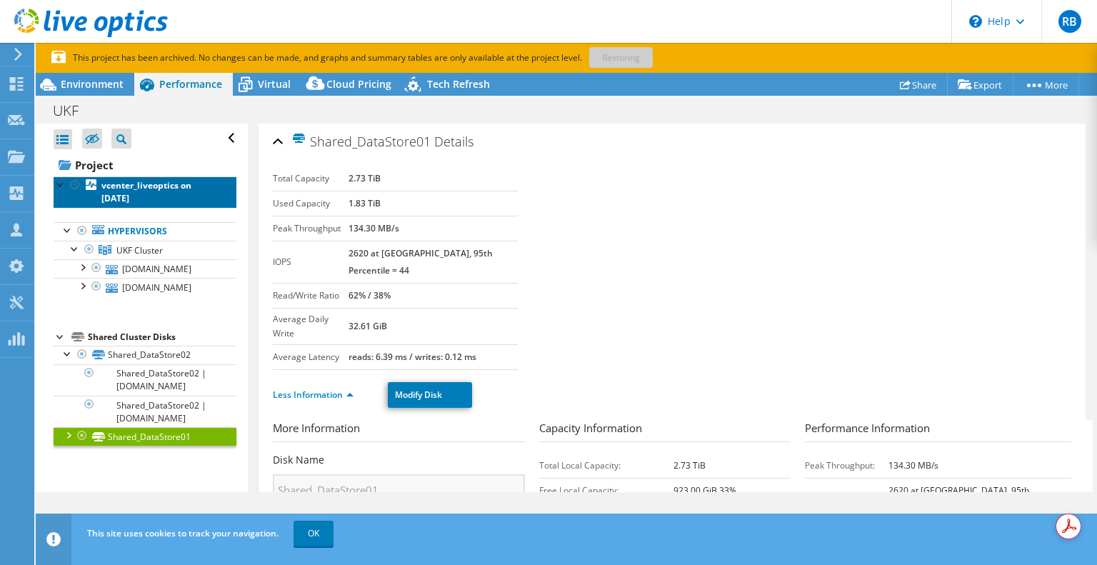
click at [126, 196] on b "vcenter_liveoptics on 5/6/2025" at bounding box center [146, 191] width 90 height 25
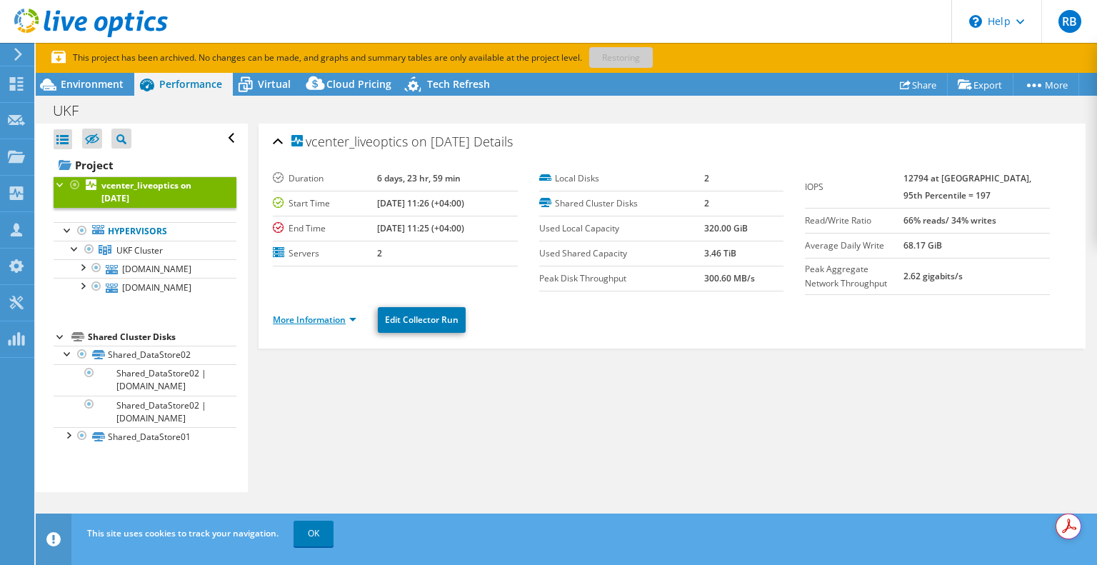
click at [320, 322] on link "More Information" at bounding box center [315, 320] width 84 height 12
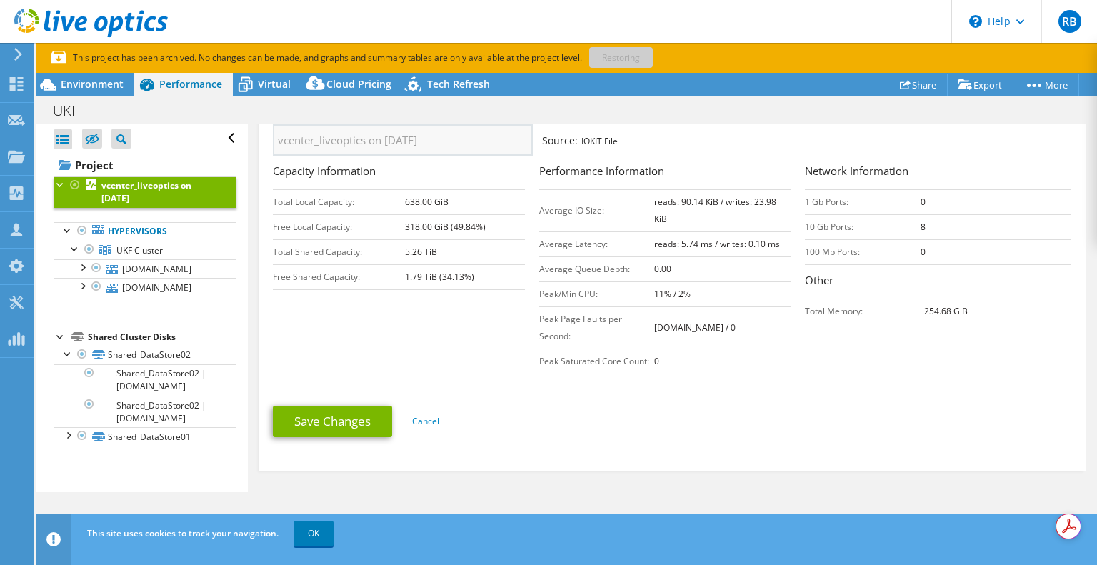
scroll to position [245, 0]
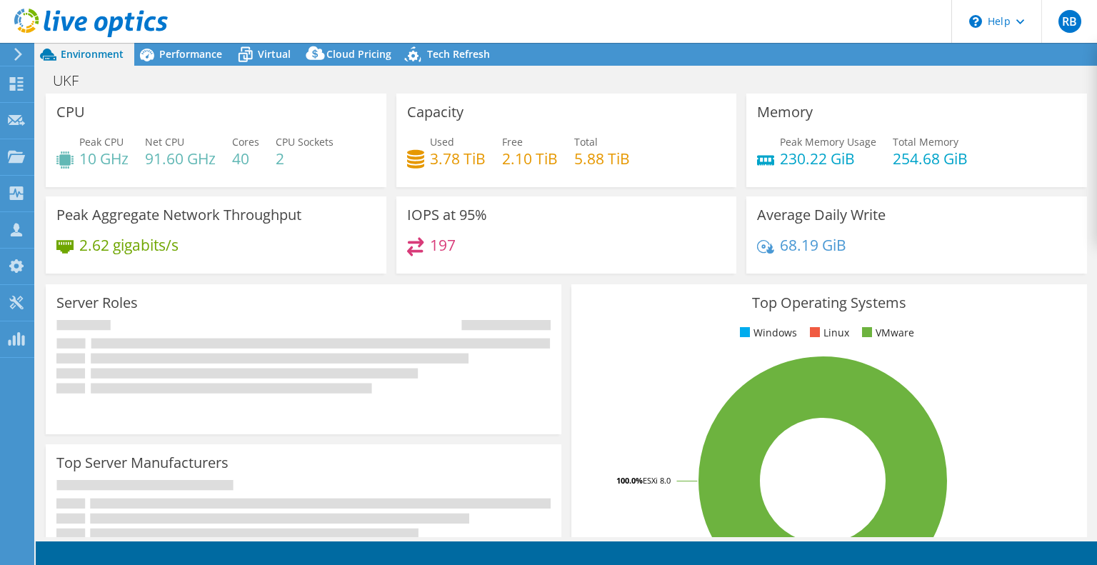
select select "USD"
